Goal: Obtain resource: Obtain resource

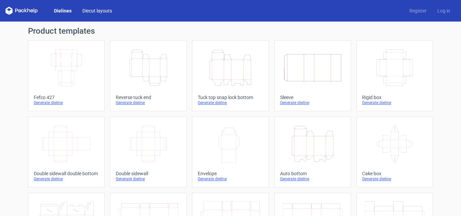
click at [102, 11] on link "Diecut layouts" at bounding box center [97, 10] width 40 height 7
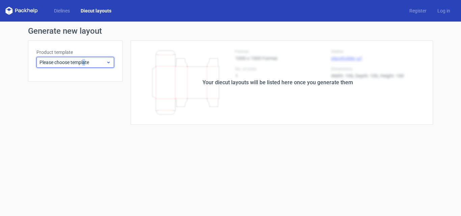
click at [84, 66] on div "Please choose template" at bounding box center [75, 62] width 78 height 11
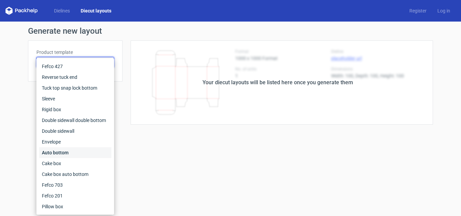
click at [64, 148] on div "Auto bottom" at bounding box center [75, 152] width 72 height 11
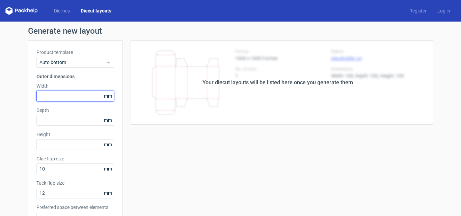
click at [46, 99] on input "text" at bounding box center [75, 96] width 78 height 11
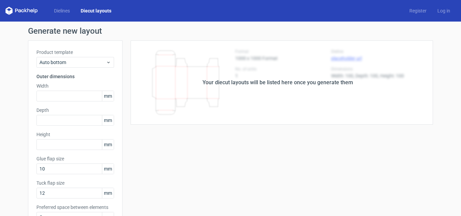
click at [110, 100] on span "mm" at bounding box center [108, 96] width 12 height 10
click at [109, 99] on span "mm" at bounding box center [108, 96] width 12 height 10
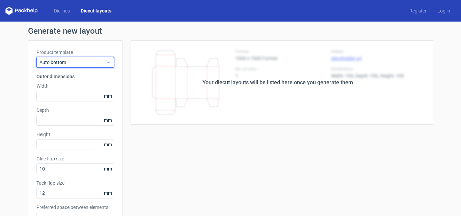
click at [98, 60] on span "Auto bottom" at bounding box center [72, 62] width 66 height 7
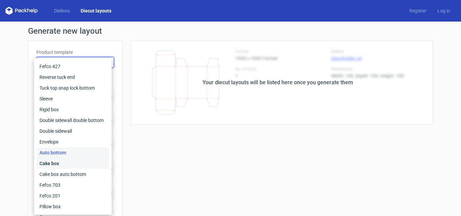
click at [59, 163] on div "Cake box" at bounding box center [73, 163] width 72 height 11
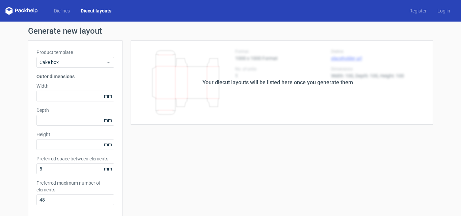
click at [252, 79] on div "Your diecut layouts will be listed here once you generate them" at bounding box center [277, 83] width 151 height 8
drag, startPoint x: 249, startPoint y: 84, endPoint x: 244, endPoint y: 97, distance: 13.8
click at [244, 97] on div "Your diecut layouts will be listed here once you generate them" at bounding box center [277, 82] width 310 height 84
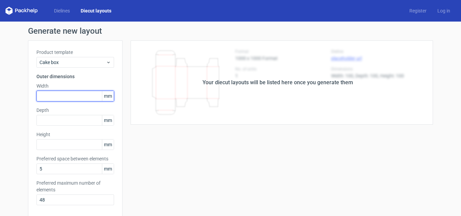
click at [57, 96] on input "text" at bounding box center [75, 96] width 78 height 11
type input "250"
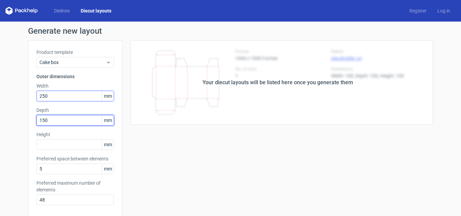
type input "150"
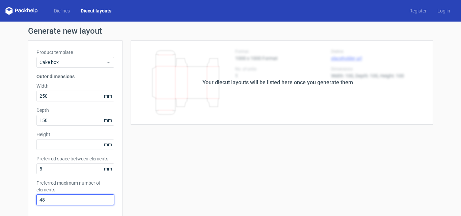
scroll to position [67, 0]
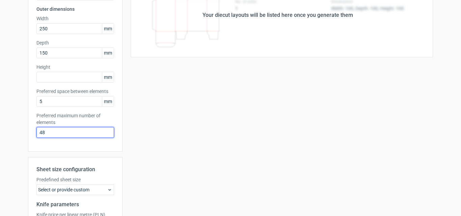
click at [54, 134] on input "48" at bounding box center [75, 132] width 78 height 11
drag, startPoint x: 56, startPoint y: 133, endPoint x: 5, endPoint y: 136, distance: 51.0
click at [5, 136] on div "Generate new layout Product template Cake box Outer dimensions Width 250 mm Dep…" at bounding box center [230, 125] width 461 height 342
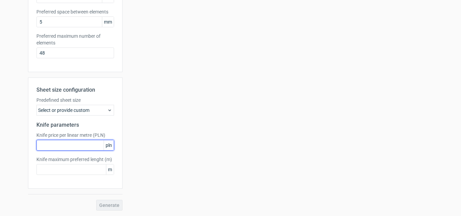
click at [69, 150] on input "text" at bounding box center [75, 145] width 78 height 11
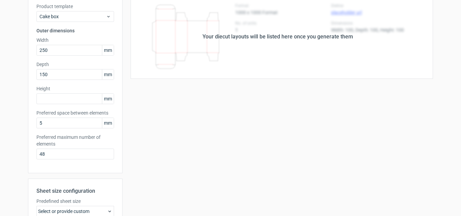
scroll to position [0, 0]
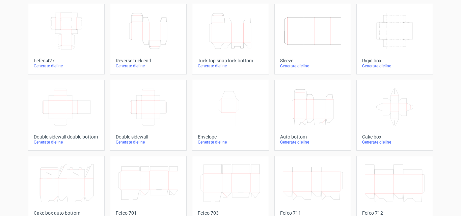
scroll to position [3, 0]
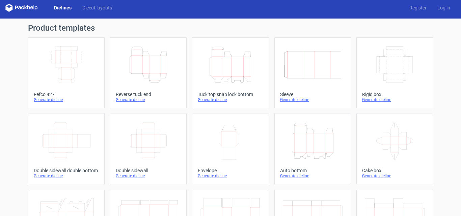
click at [389, 67] on icon "Width Depth Height" at bounding box center [395, 65] width 60 height 38
